Goal: Information Seeking & Learning: Learn about a topic

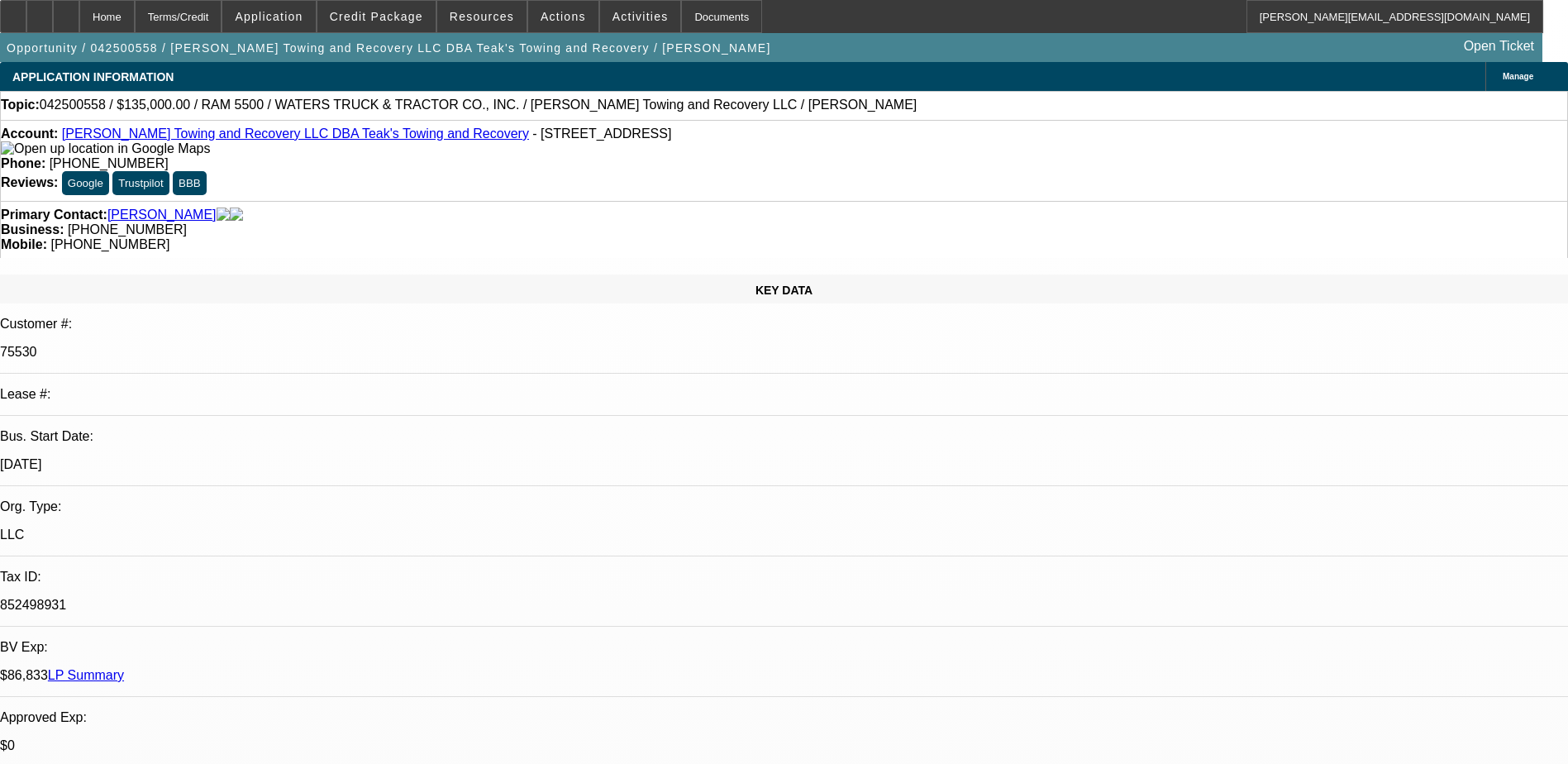
select select "0"
select select "2"
select select "0"
select select "2"
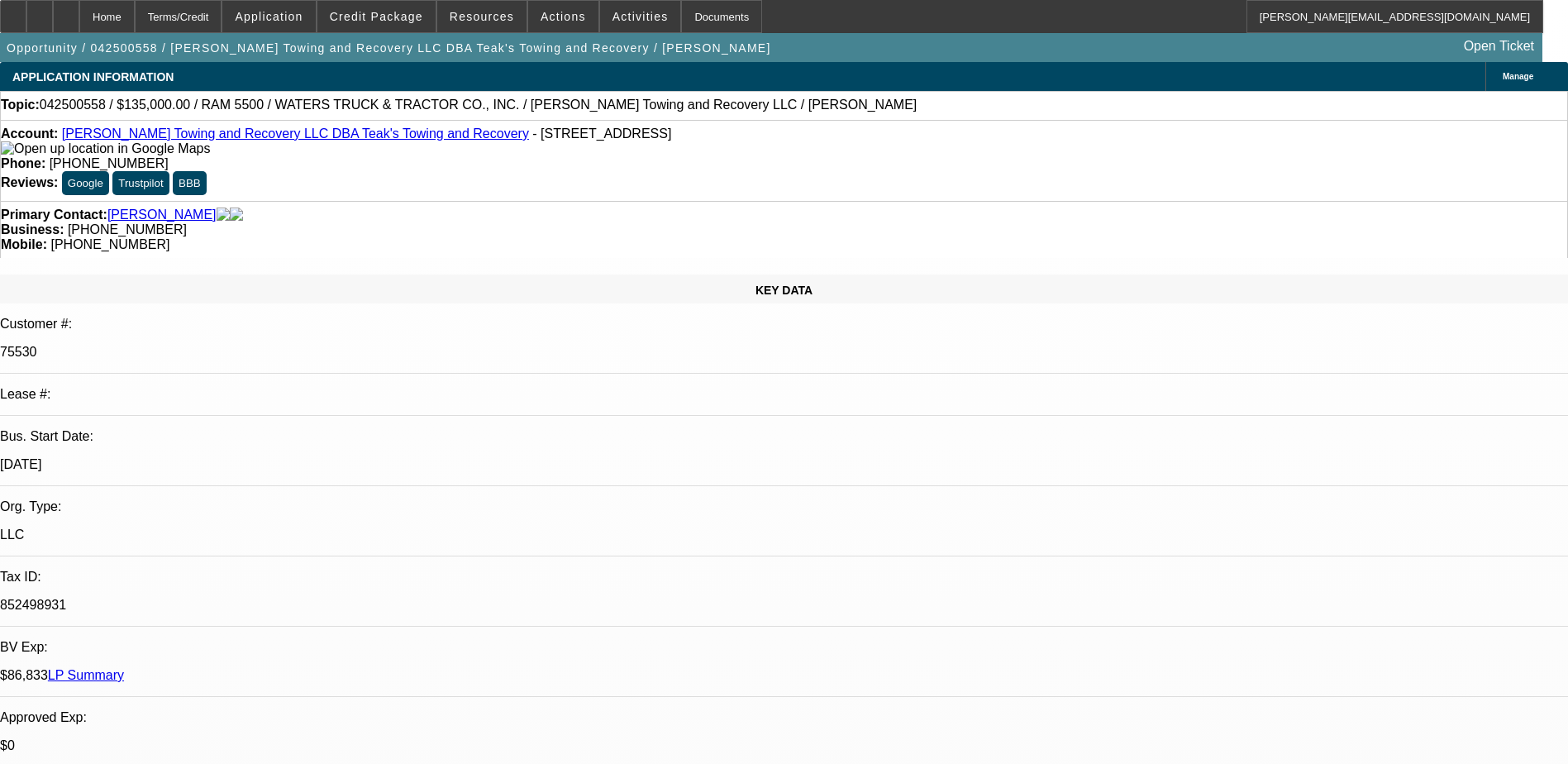
select select "0"
select select "2"
select select "0.1"
select select "0"
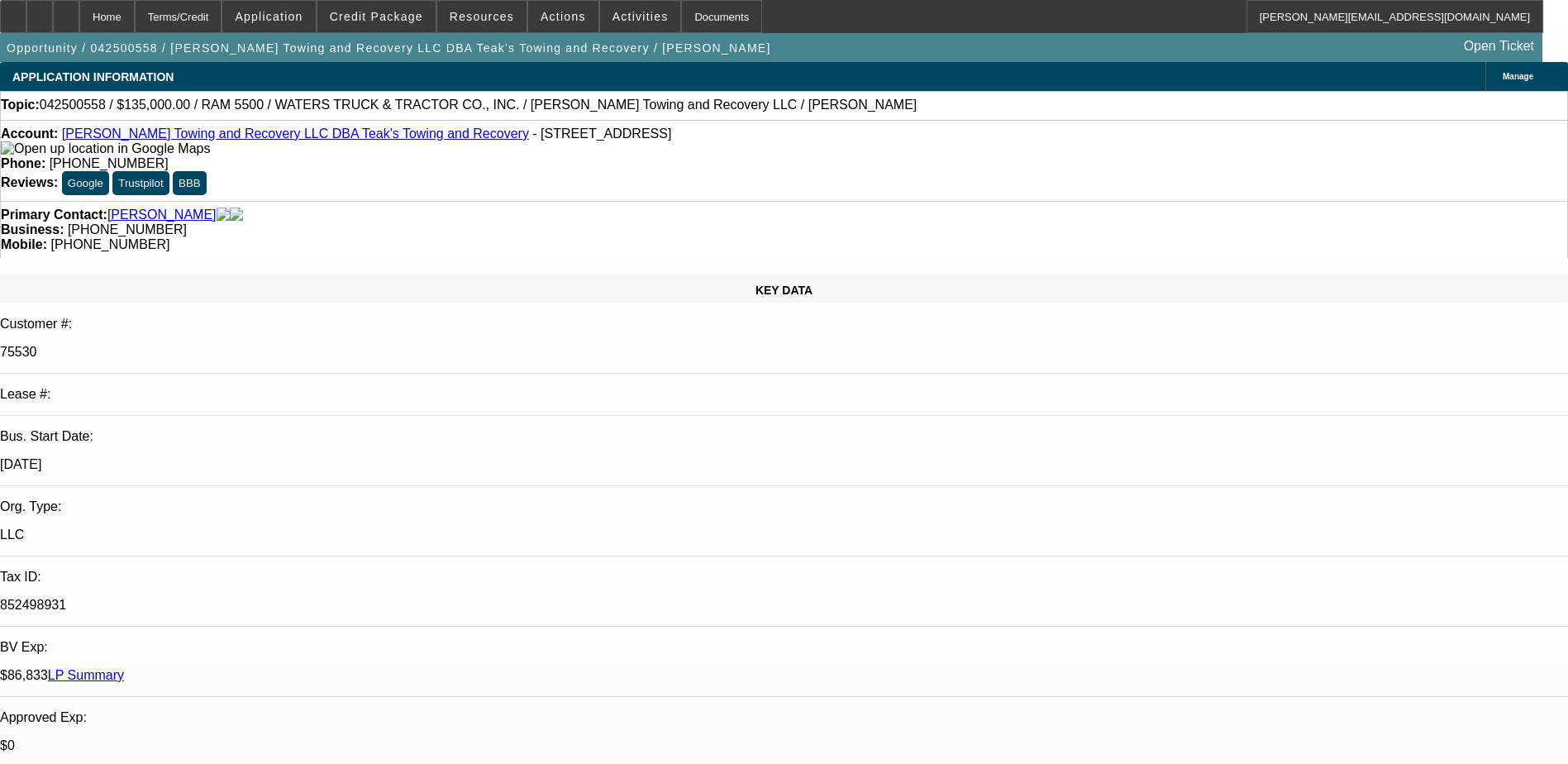
select select "0"
select select "0.1"
select select "1"
select select "2"
select select "6"
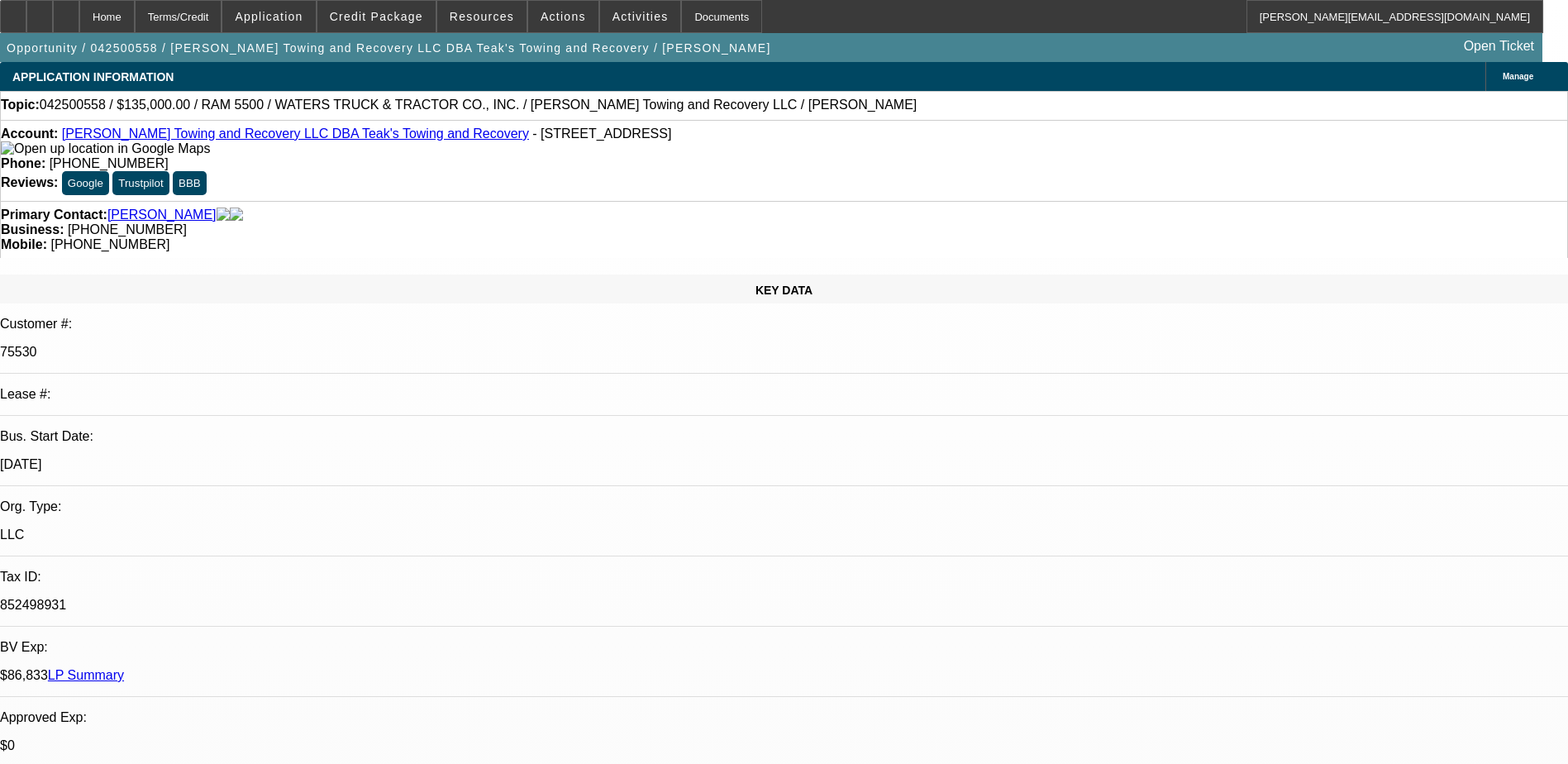
select select "1"
select select "2"
select select "6"
select select "1"
select select "2"
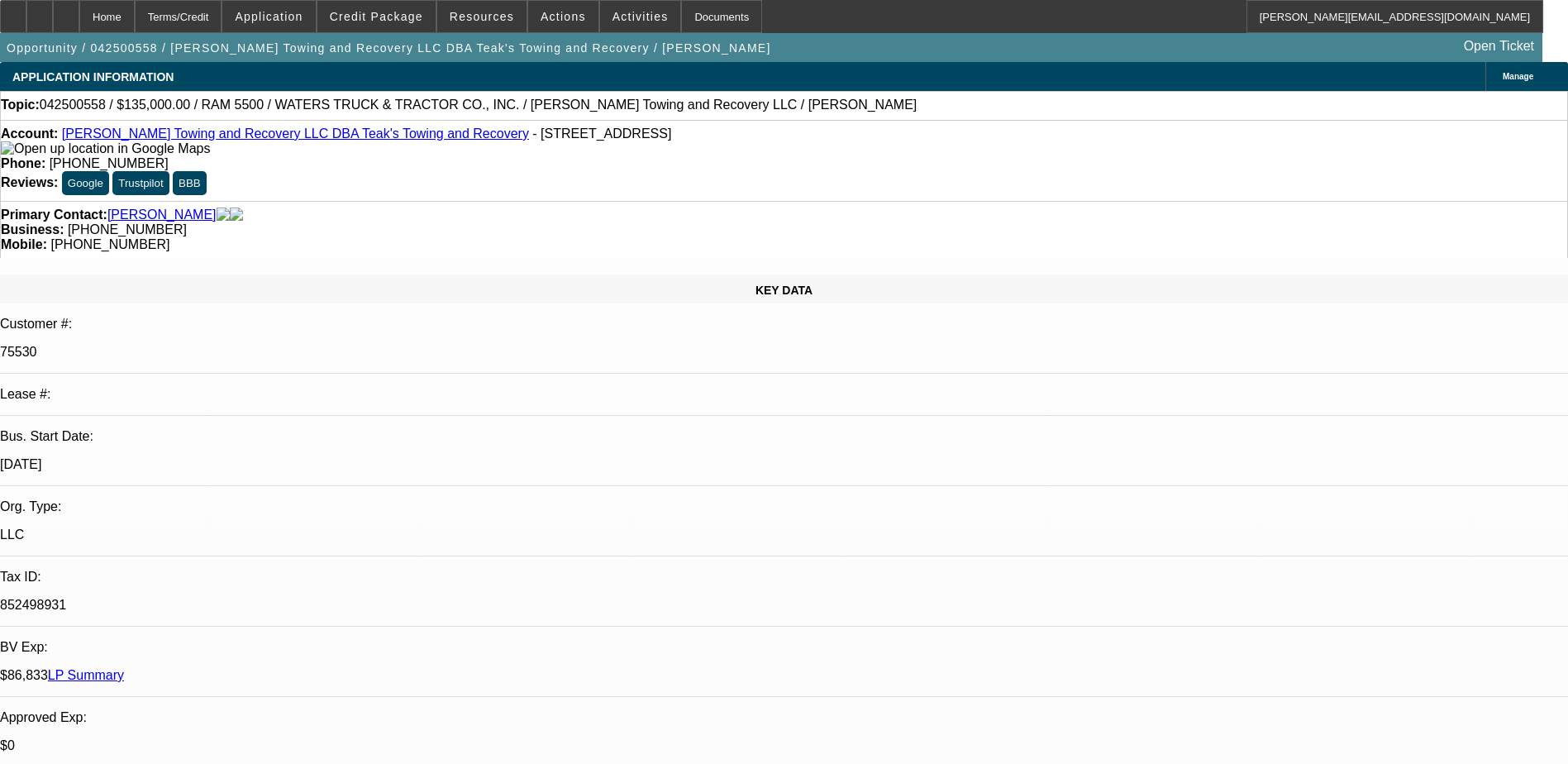
select select "4"
select select "1"
select select "3"
select select "4"
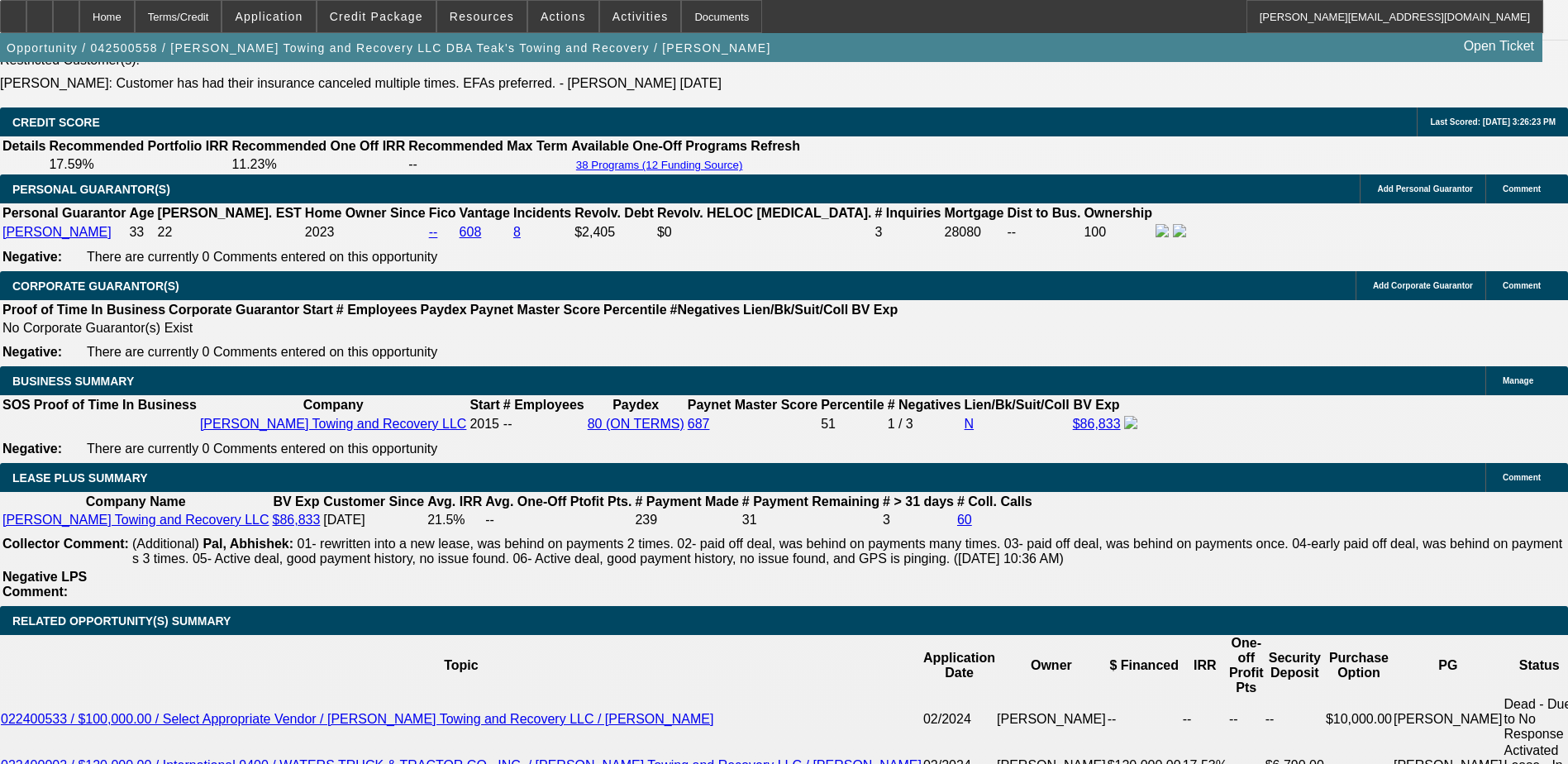
scroll to position [2297, 0]
